Goal: Task Accomplishment & Management: Use online tool/utility

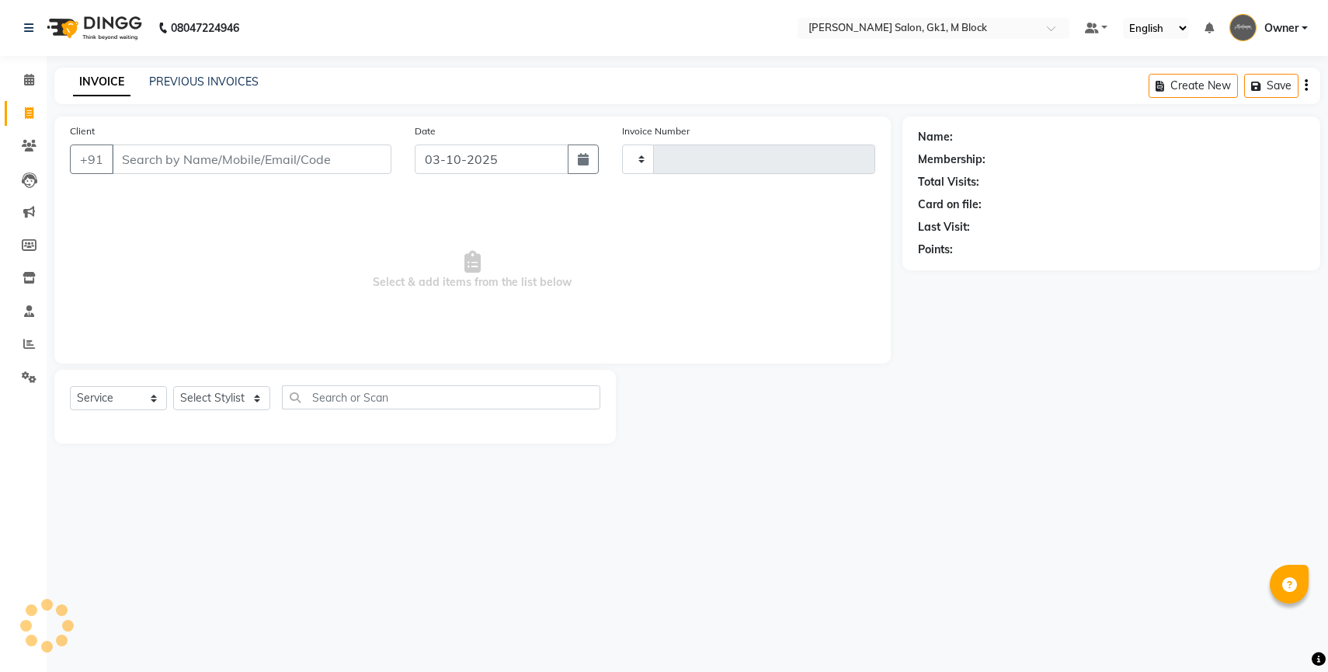
select select "service"
type input "7394"
select select "6312"
click at [175, 82] on link "PREVIOUS INVOICES" at bounding box center [203, 82] width 109 height 14
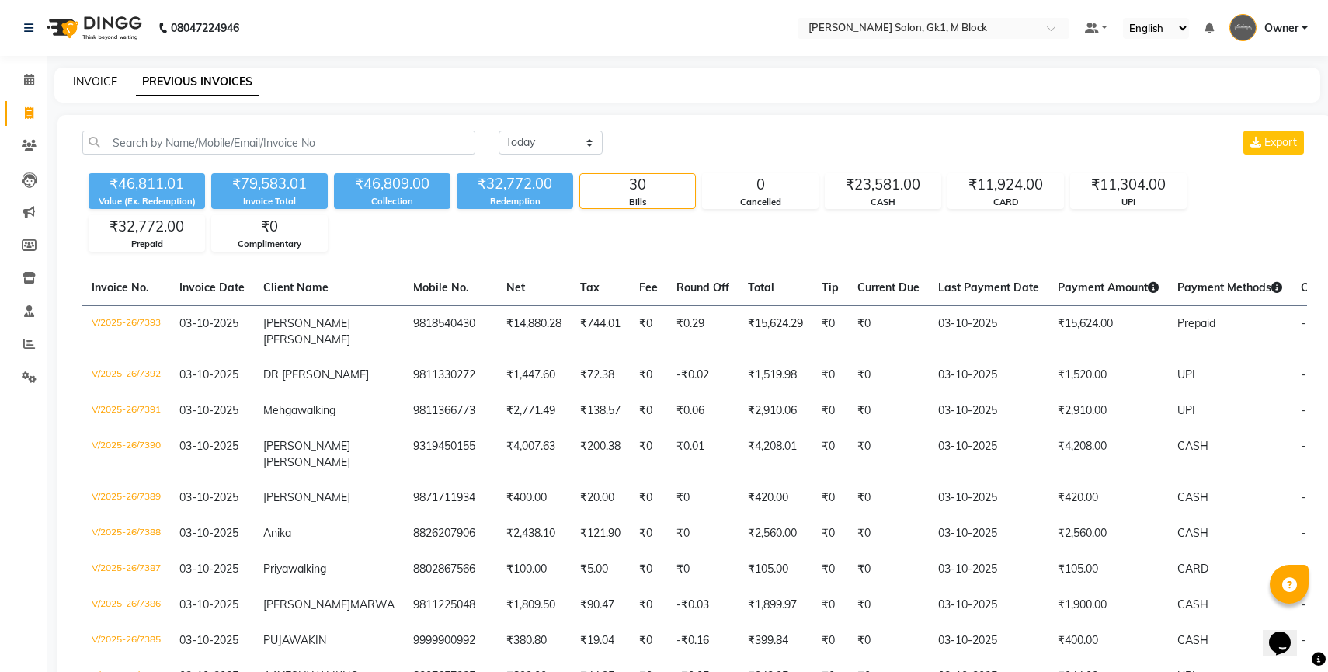
click at [94, 80] on link "INVOICE" at bounding box center [95, 82] width 44 height 14
select select "service"
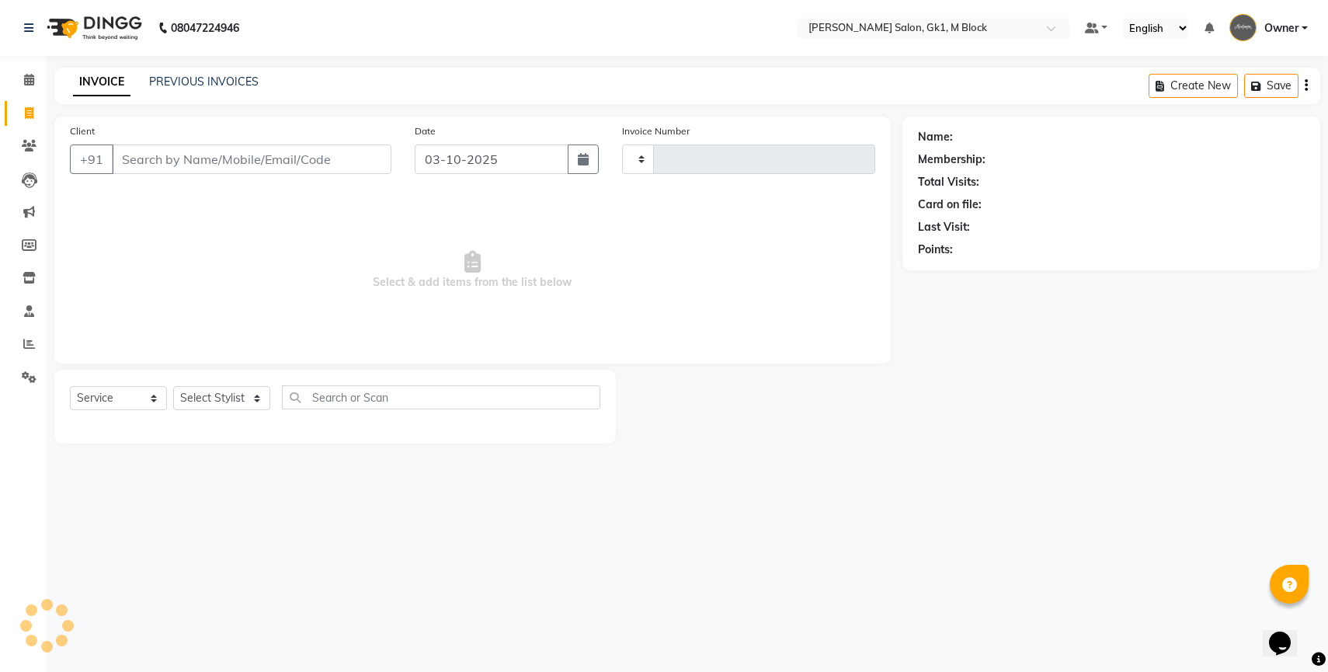
type input "7394"
select select "6312"
click at [166, 85] on link "PREVIOUS INVOICES" at bounding box center [203, 82] width 109 height 14
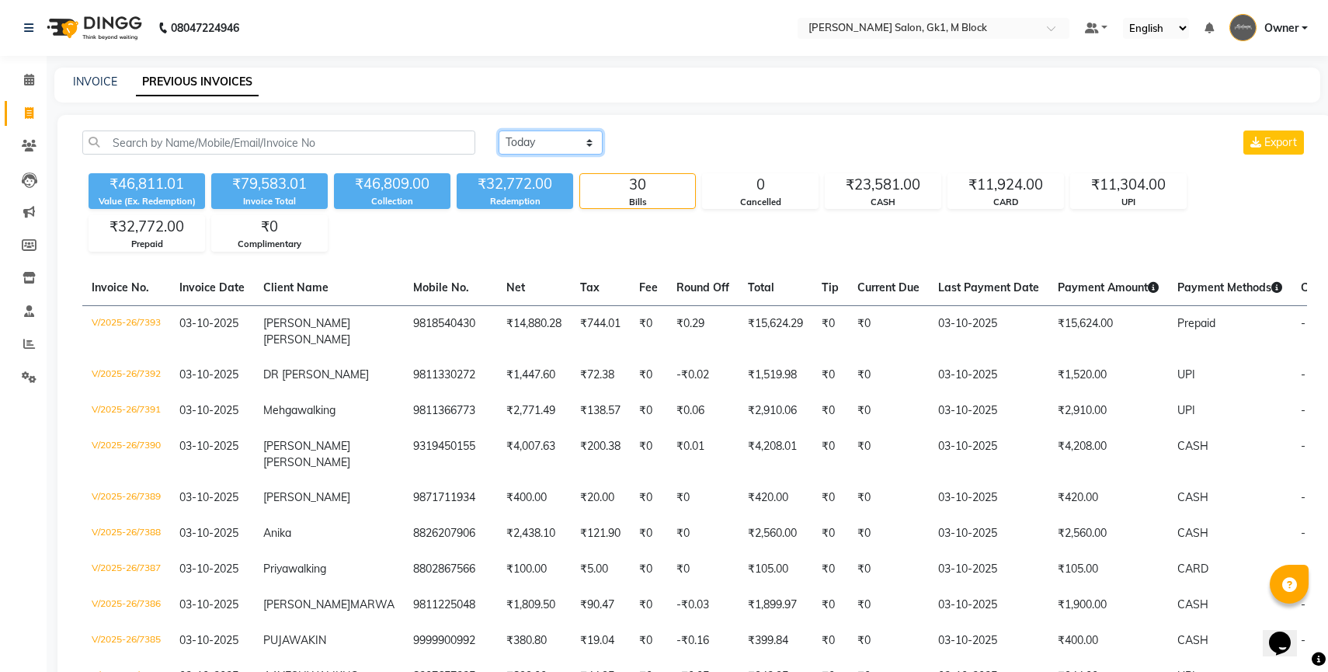
click at [573, 147] on select "[DATE] [DATE] Custom Range" at bounding box center [550, 142] width 104 height 24
click at [498, 130] on select "[DATE] [DATE] Custom Range" at bounding box center [550, 142] width 104 height 24
click at [102, 84] on link "INVOICE" at bounding box center [95, 82] width 44 height 14
select select "service"
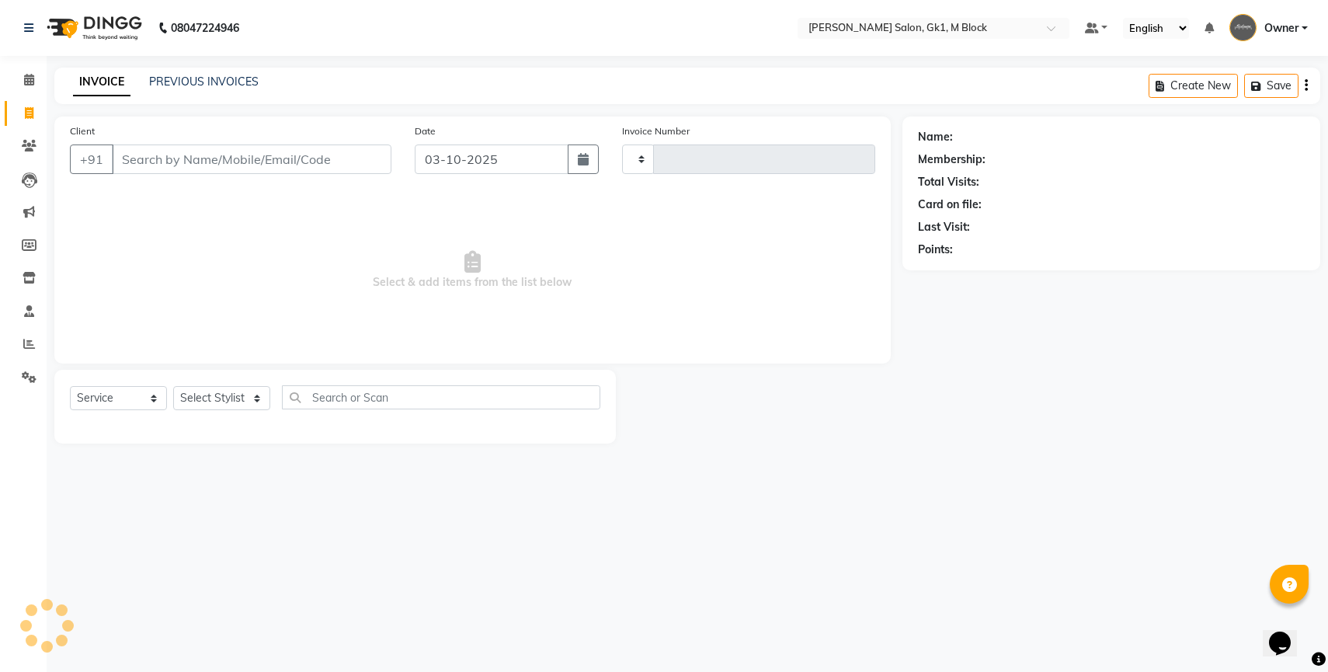
type input "7394"
select select "6312"
click at [224, 86] on link "PREVIOUS INVOICES" at bounding box center [203, 82] width 109 height 14
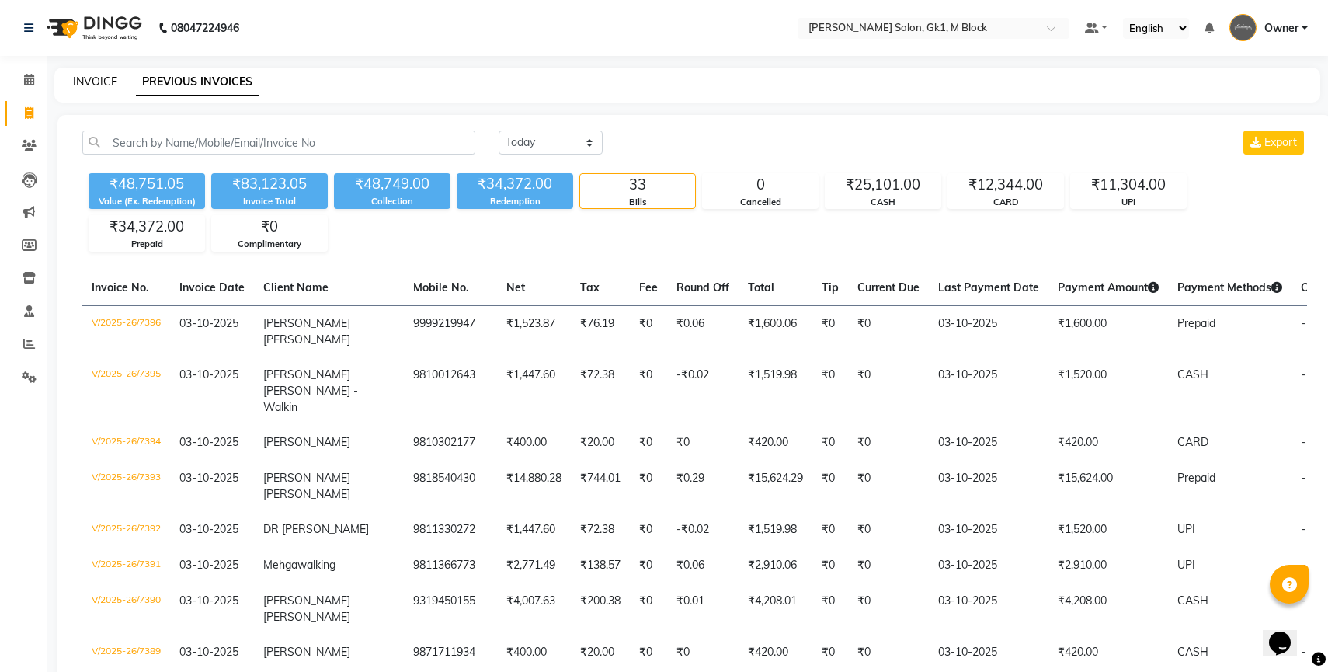
click at [106, 77] on link "INVOICE" at bounding box center [95, 82] width 44 height 14
select select "service"
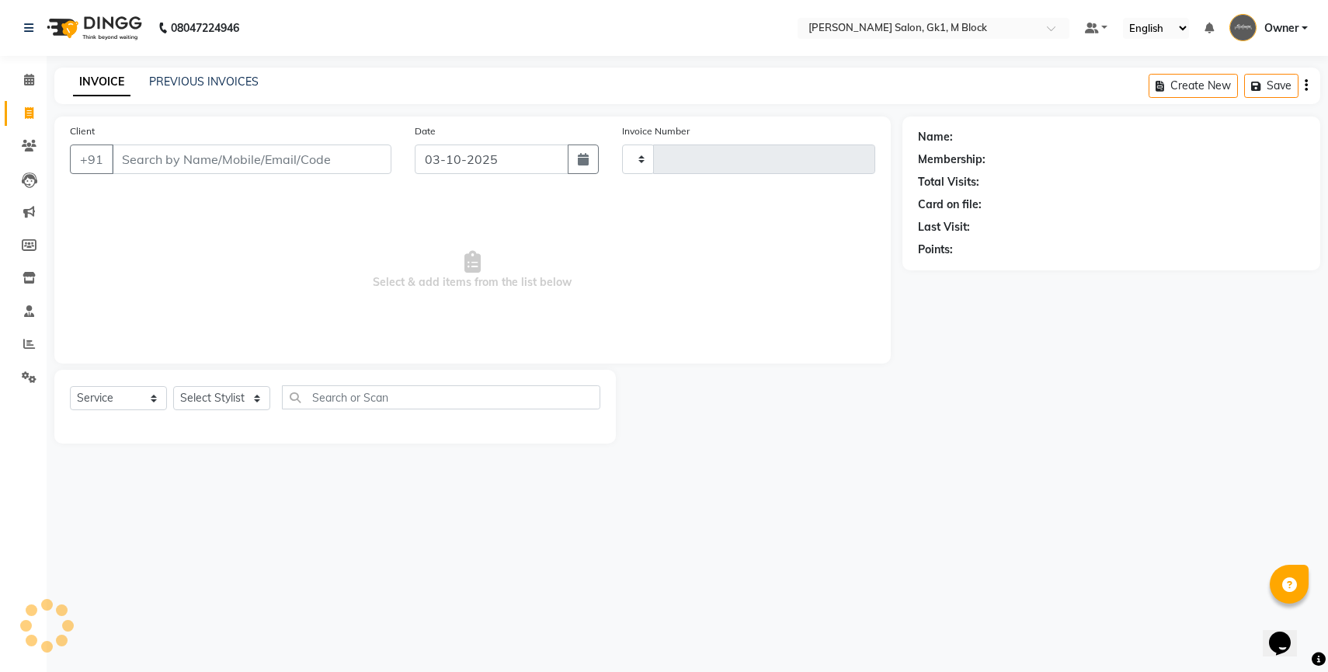
type input "7397"
select select "6312"
click at [193, 78] on link "PREVIOUS INVOICES" at bounding box center [203, 82] width 109 height 14
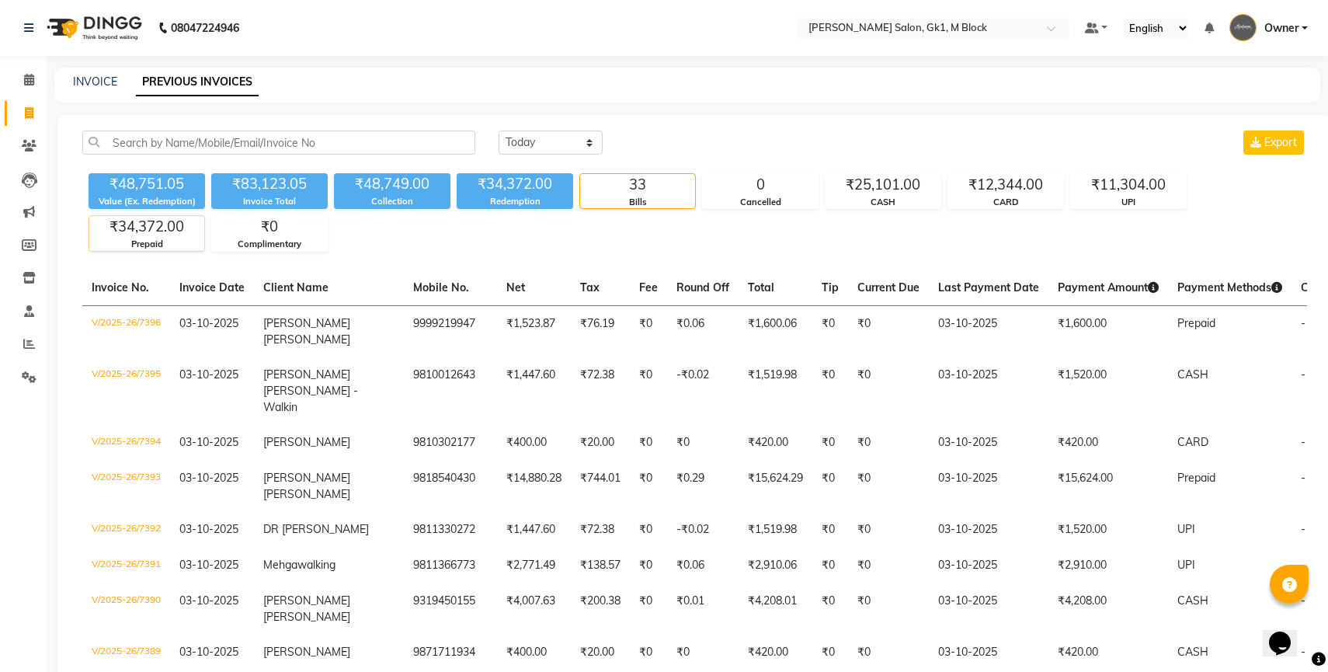
click at [137, 229] on div "₹34,372.00" at bounding box center [146, 227] width 115 height 22
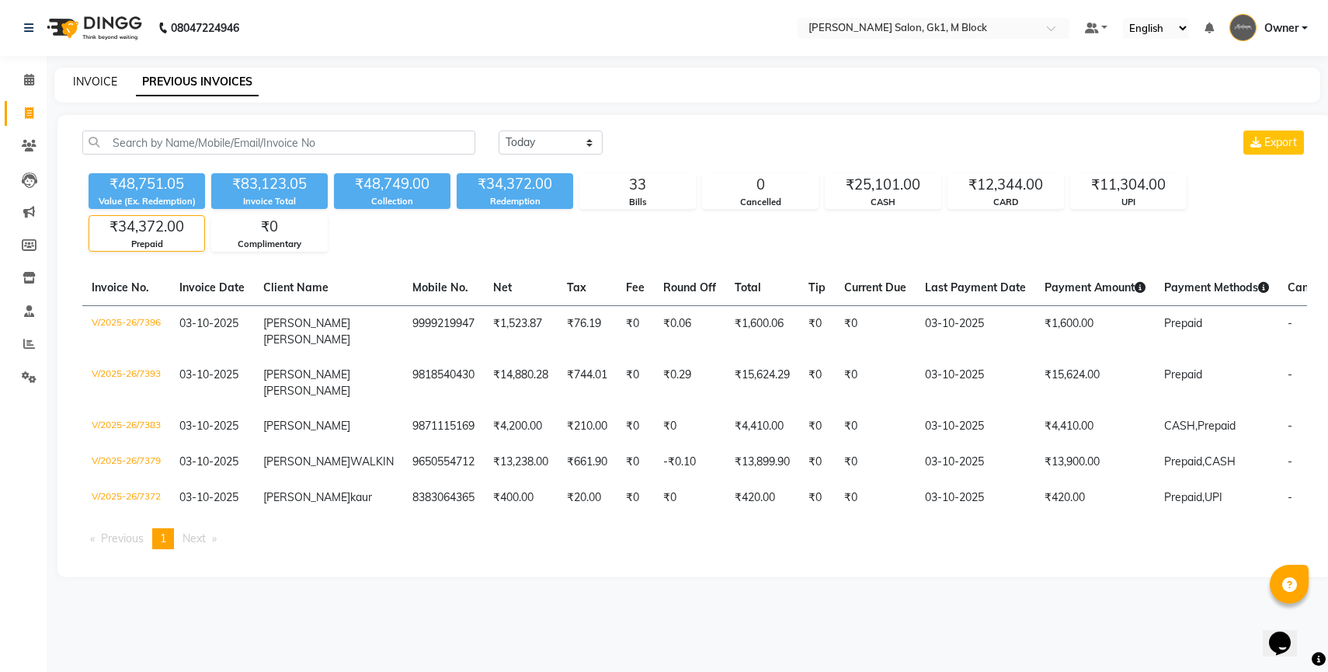
click at [98, 82] on link "INVOICE" at bounding box center [95, 82] width 44 height 14
select select "service"
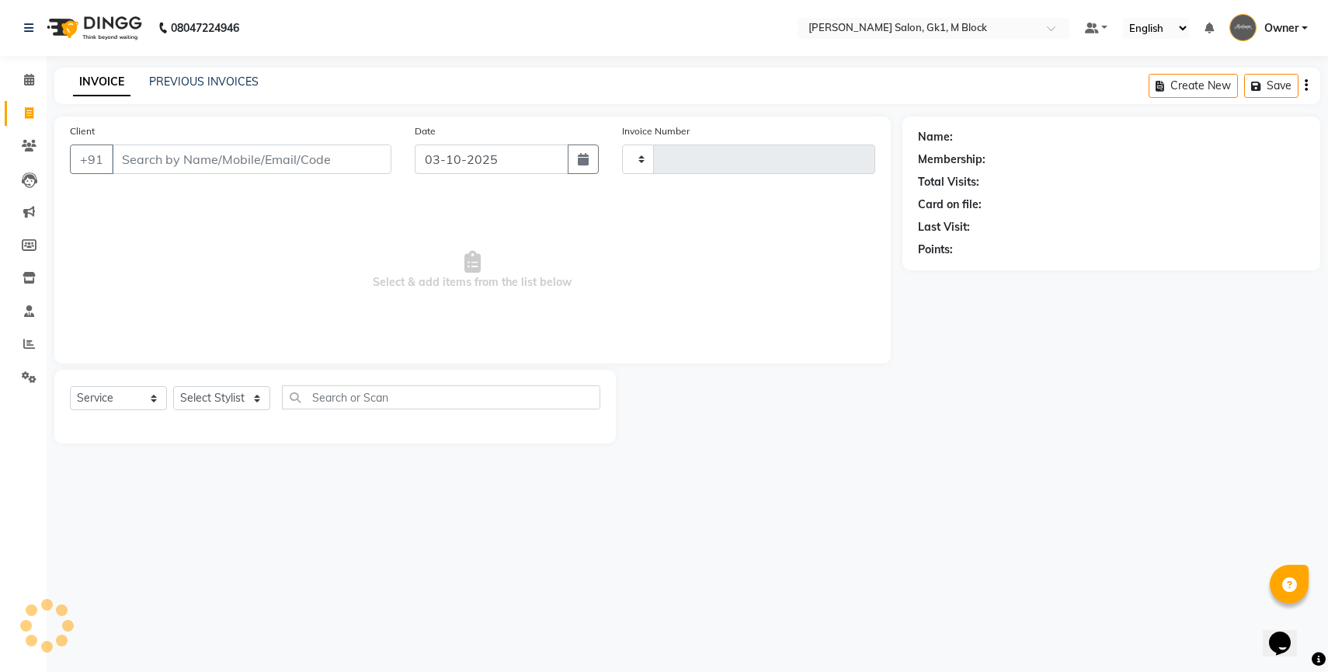
type input "7397"
select select "6312"
click at [208, 78] on link "PREVIOUS INVOICES" at bounding box center [203, 82] width 109 height 14
